Goal: Check status

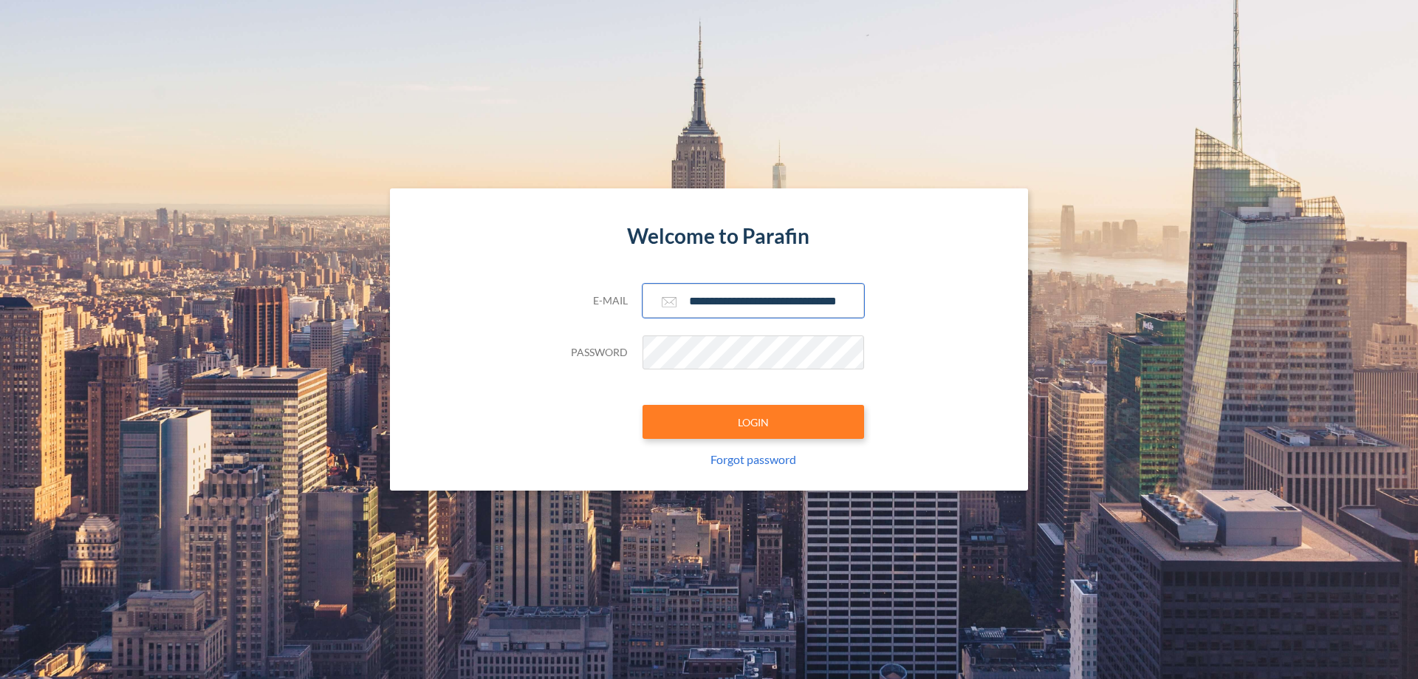
type input "**********"
click at [754, 422] on button "LOGIN" at bounding box center [754, 422] width 222 height 34
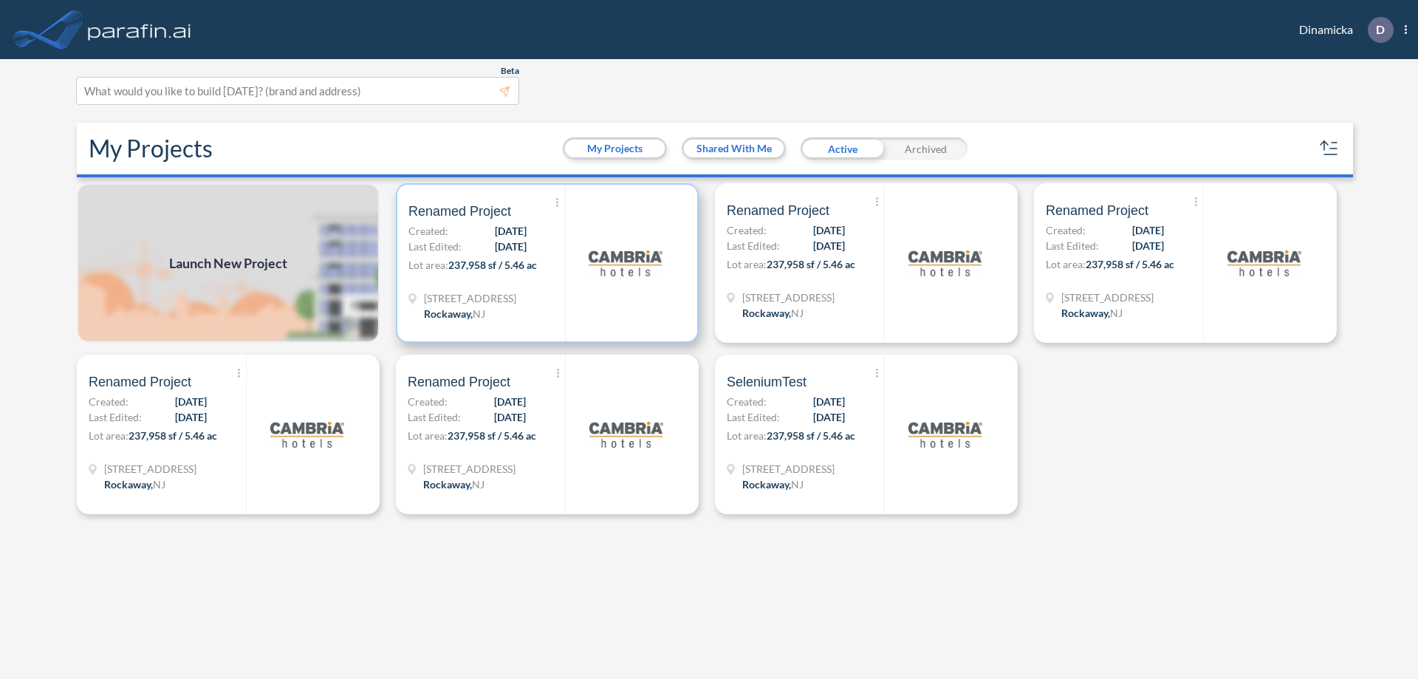
scroll to position [4, 0]
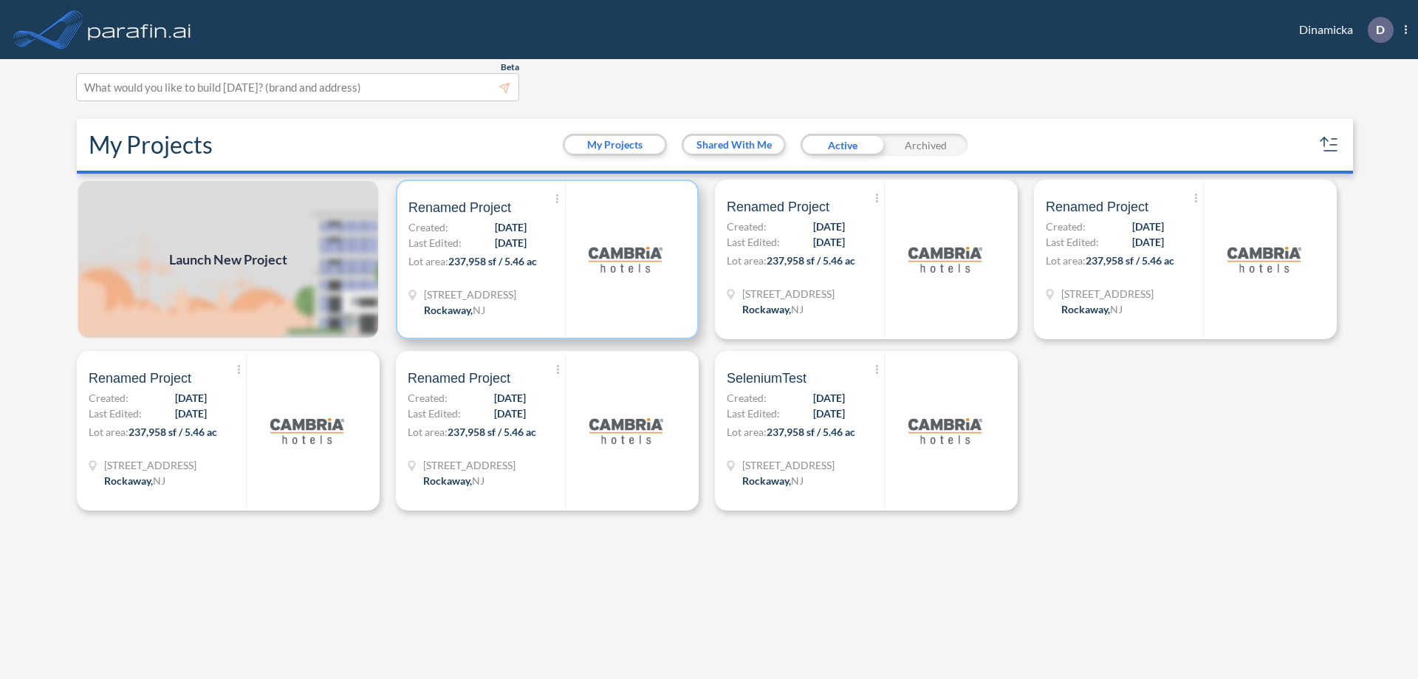
click at [547, 259] on p "Lot area: 237,958 sf / 5.46 ac" at bounding box center [487, 263] width 157 height 21
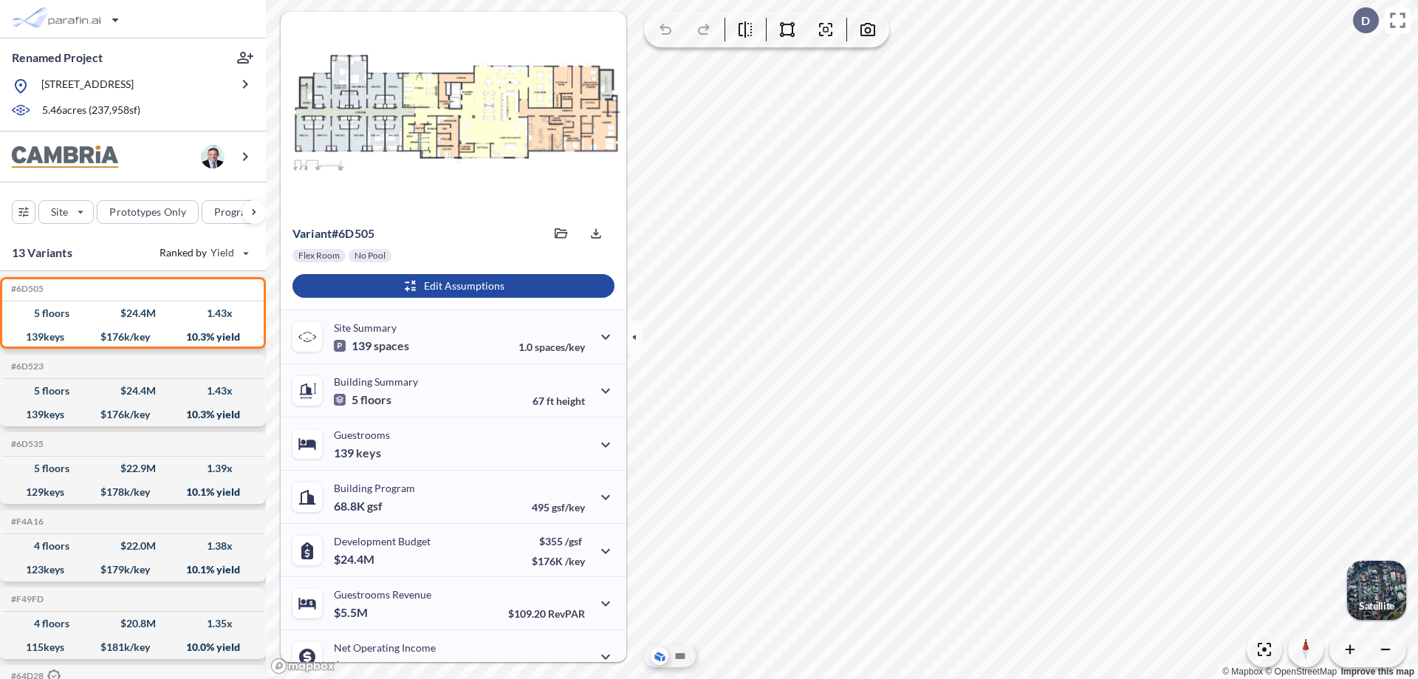
scroll to position [75, 0]
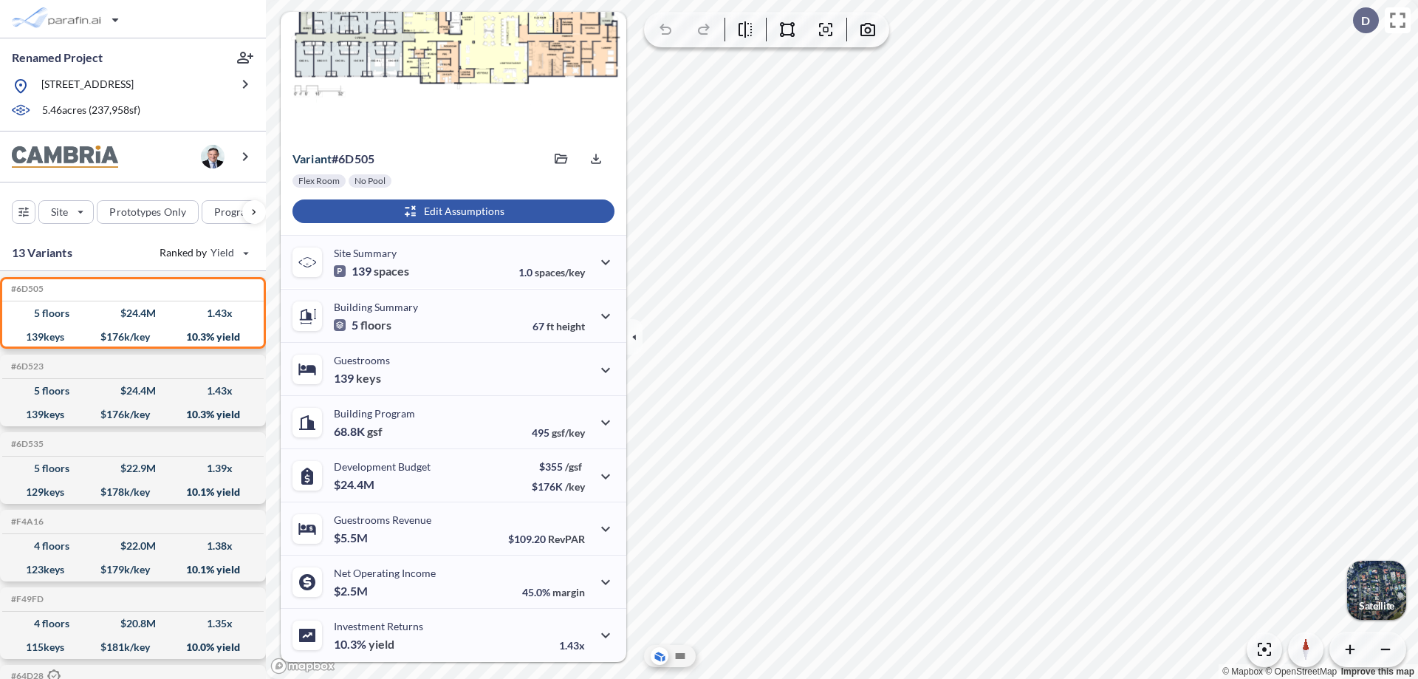
click at [451, 211] on div "button" at bounding box center [454, 211] width 322 height 24
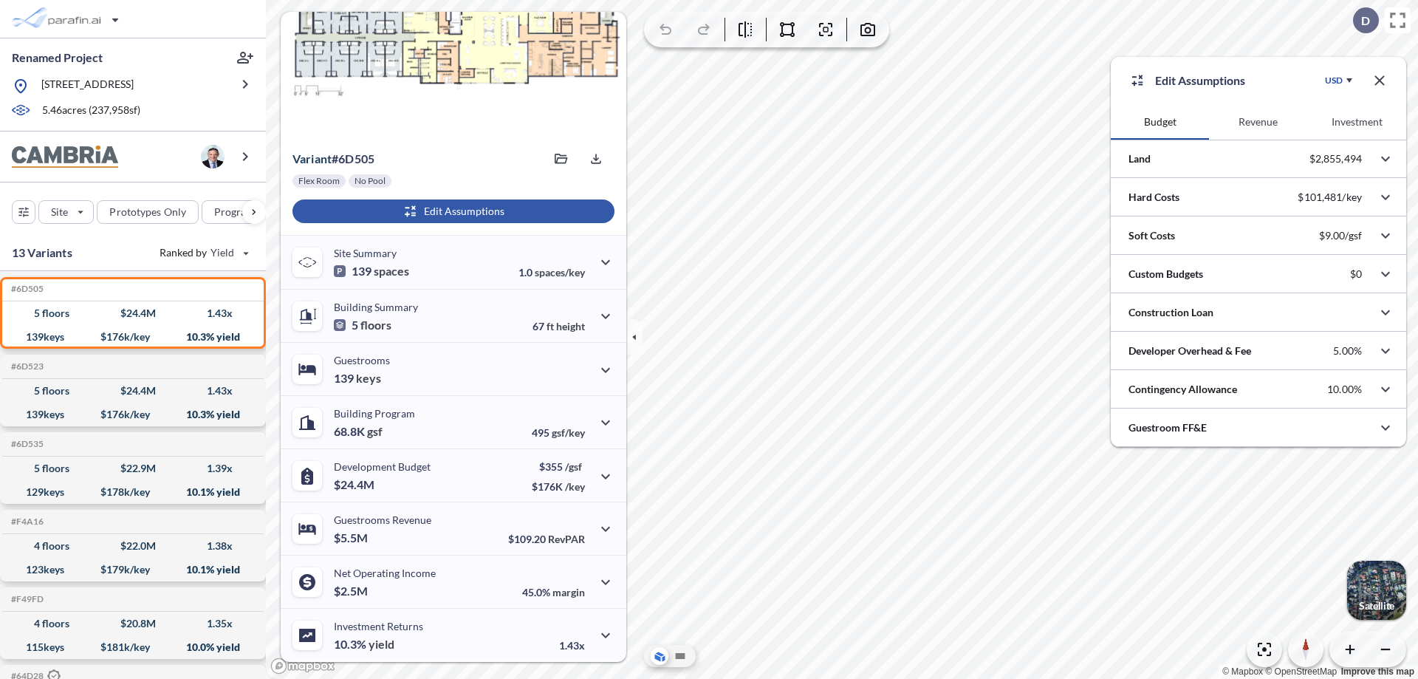
click at [1258, 122] on button "Revenue" at bounding box center [1258, 121] width 98 height 35
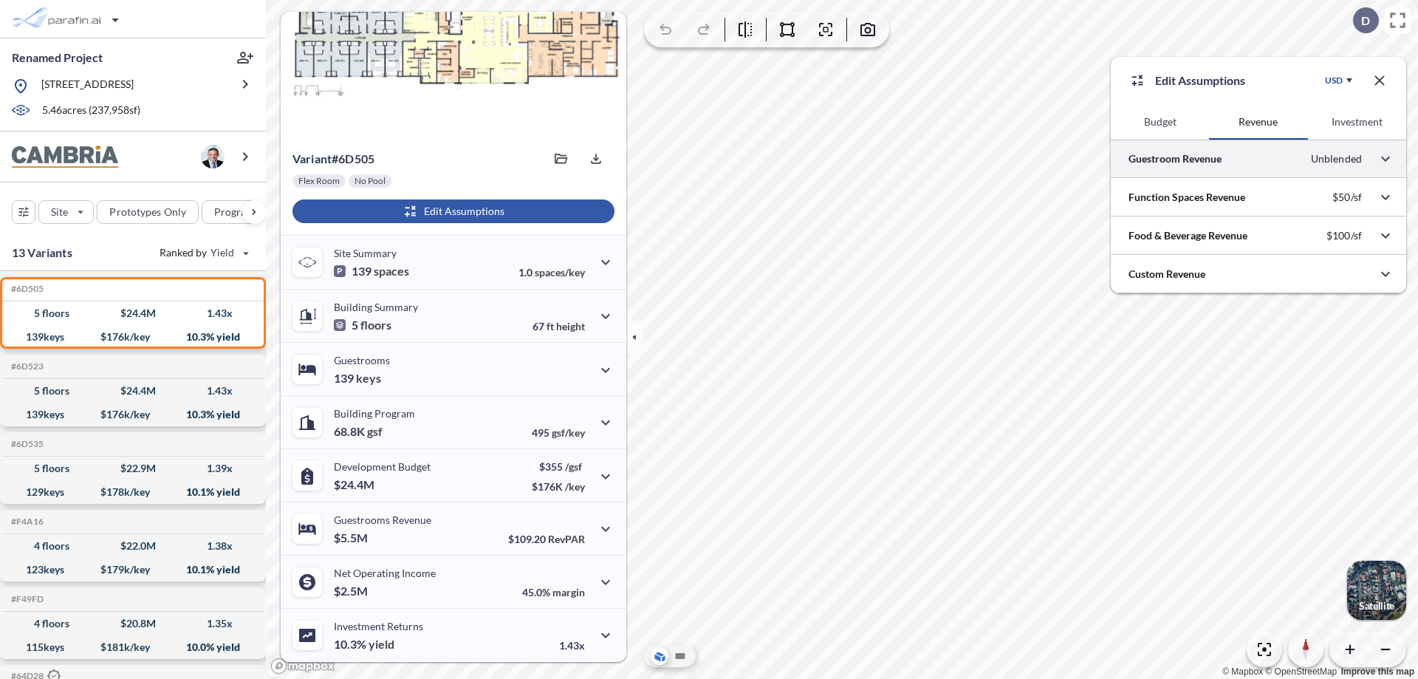
click at [1259, 159] on div at bounding box center [1258, 159] width 295 height 38
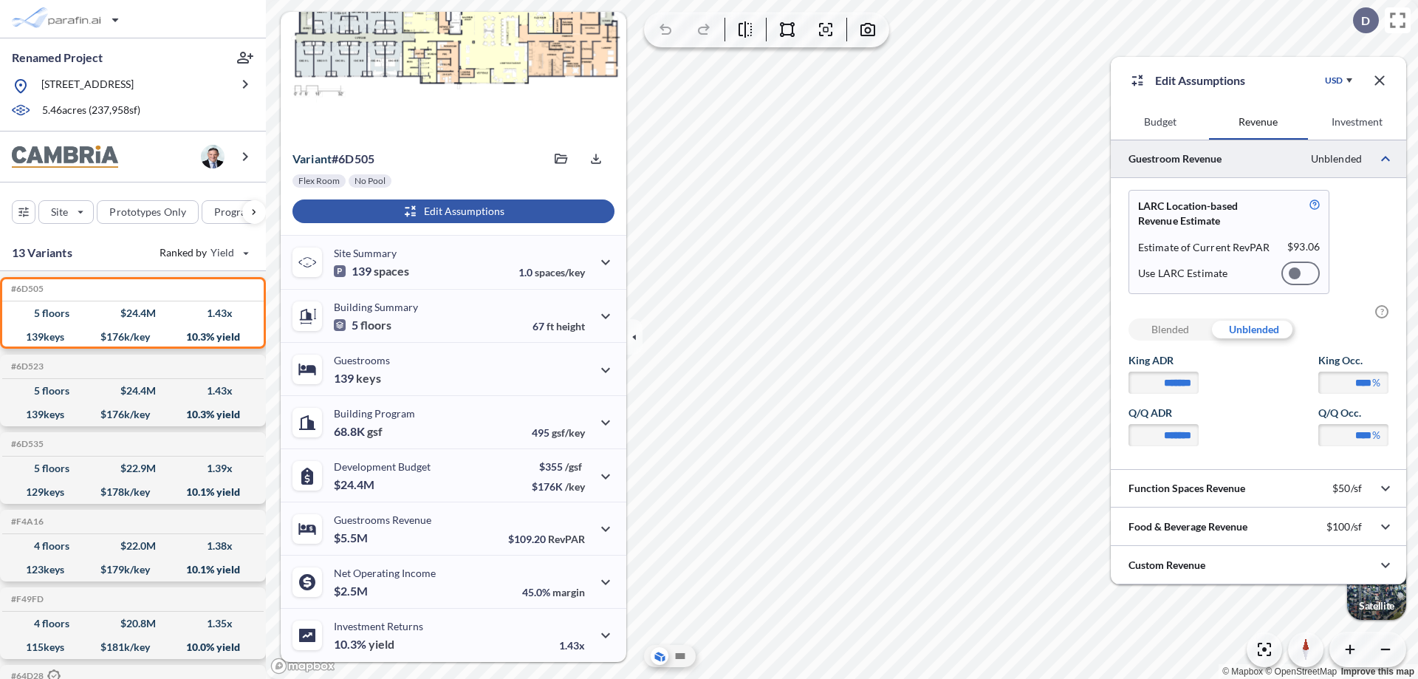
click at [1301, 273] on div at bounding box center [1301, 274] width 38 height 24
